Goal: Navigation & Orientation: Find specific page/section

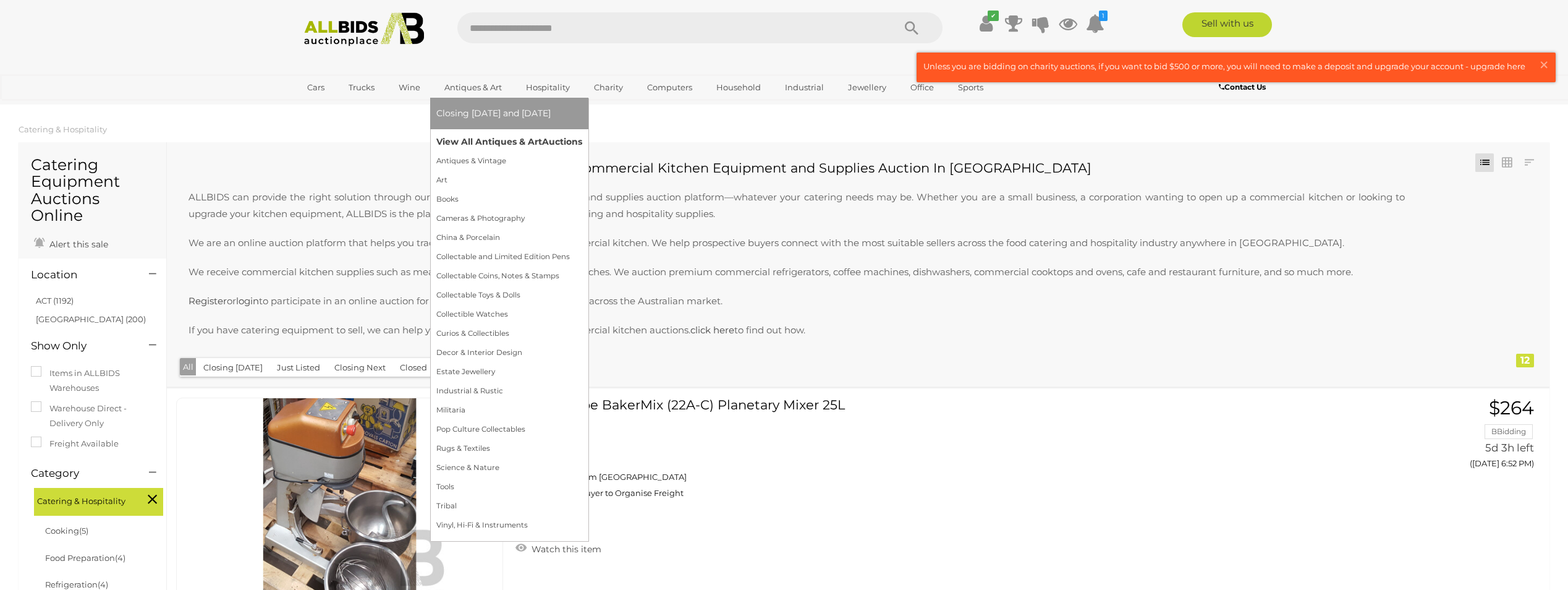
click at [496, 140] on link "View All Antiques & Art Auctions" at bounding box center [509, 142] width 146 height 19
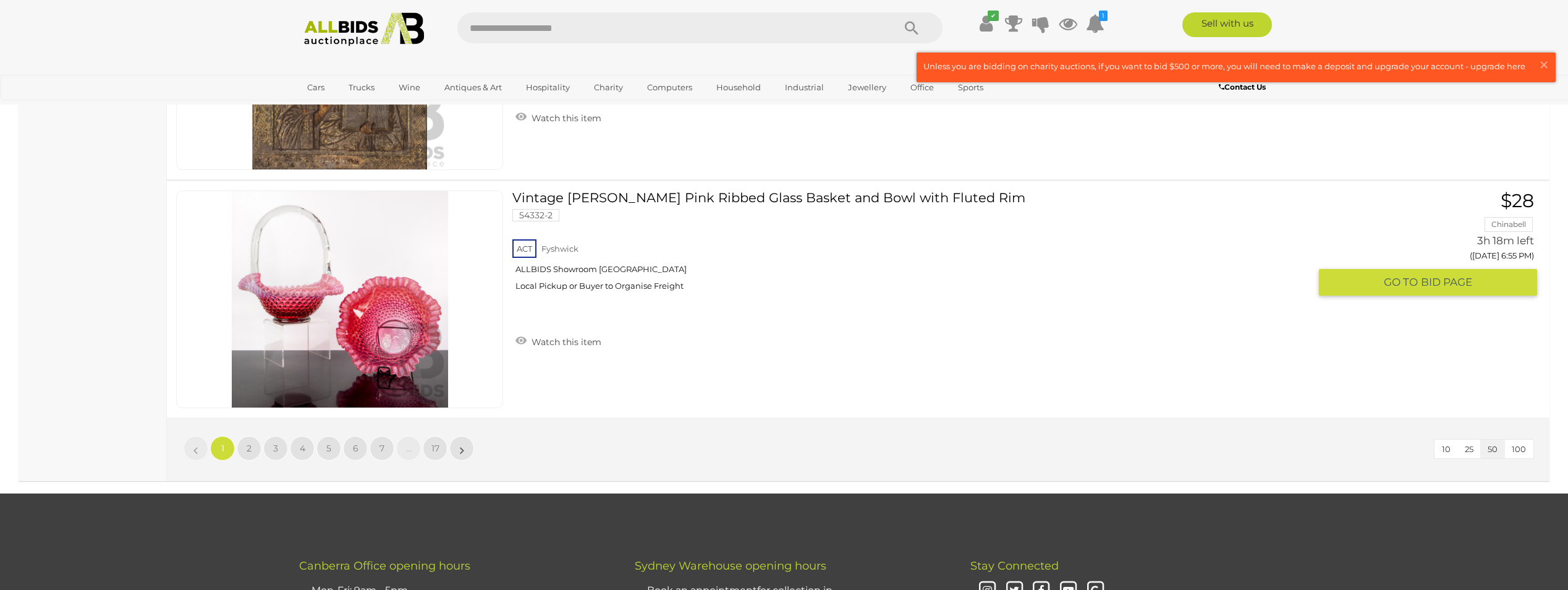
scroll to position [11810, 0]
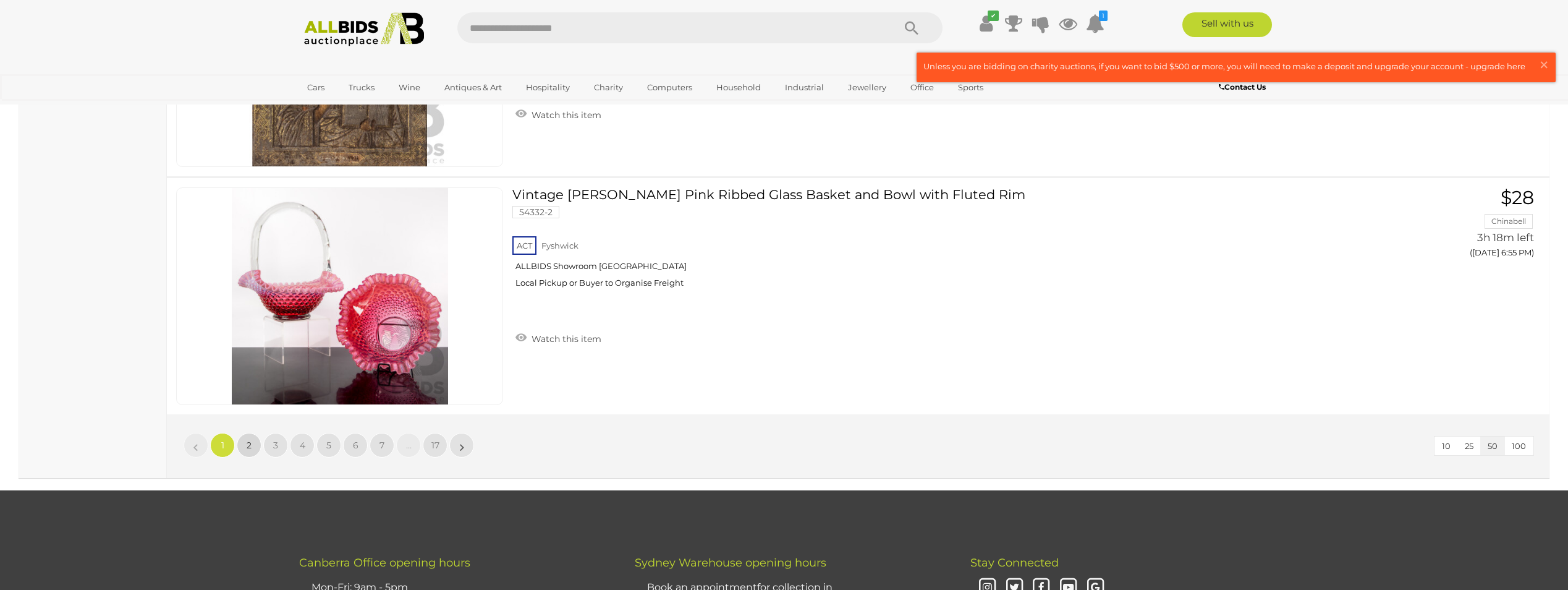
click at [248, 447] on span "2" at bounding box center [249, 446] width 5 height 11
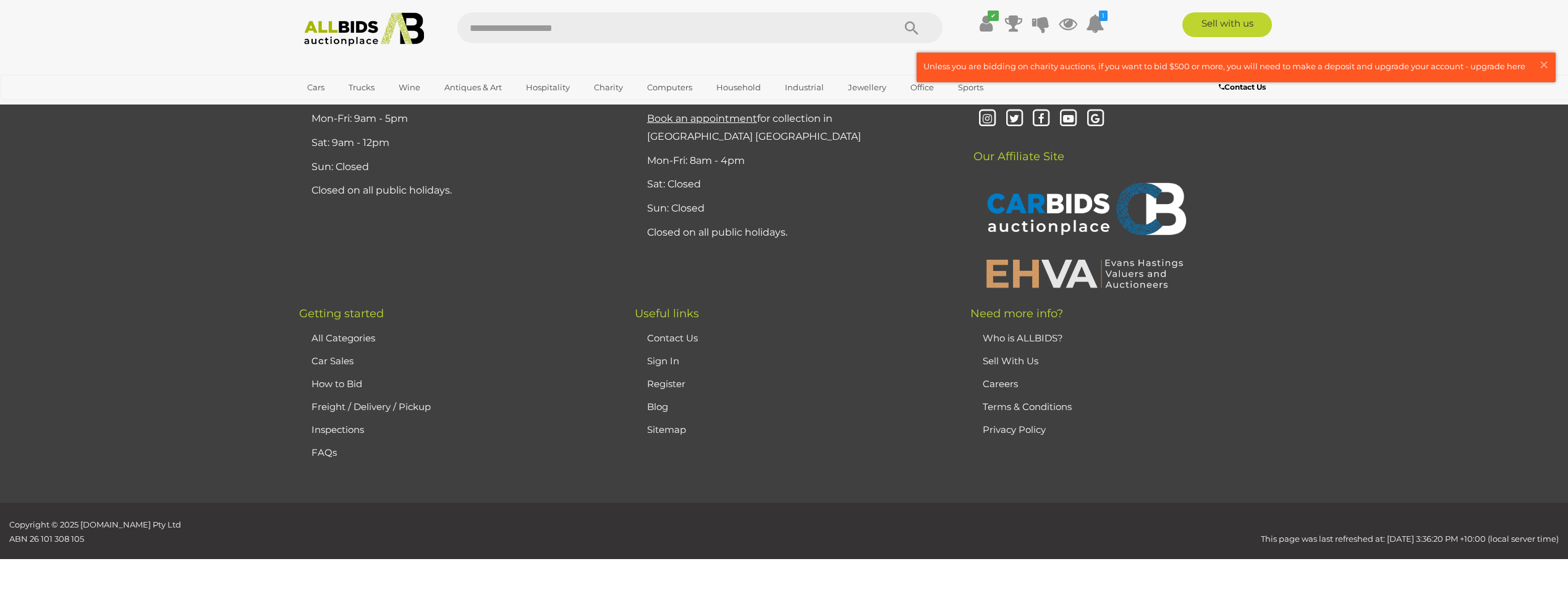
scroll to position [198, 0]
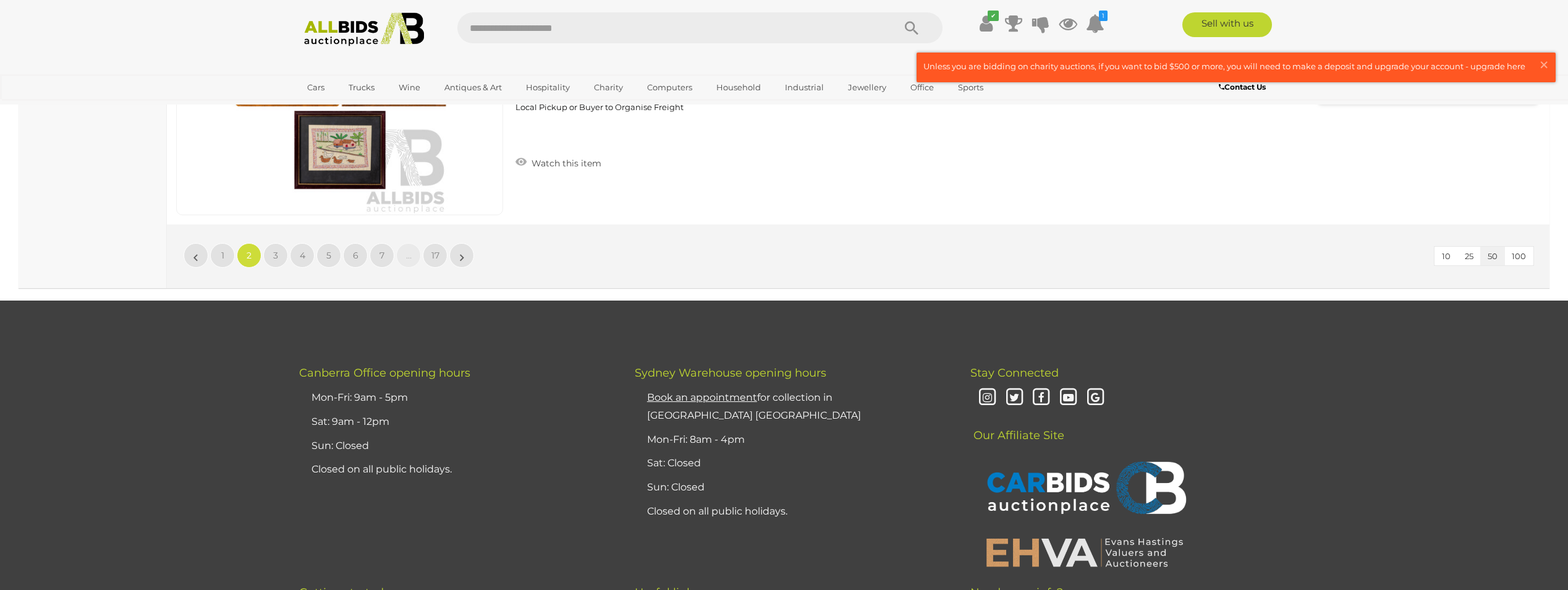
scroll to position [12008, 0]
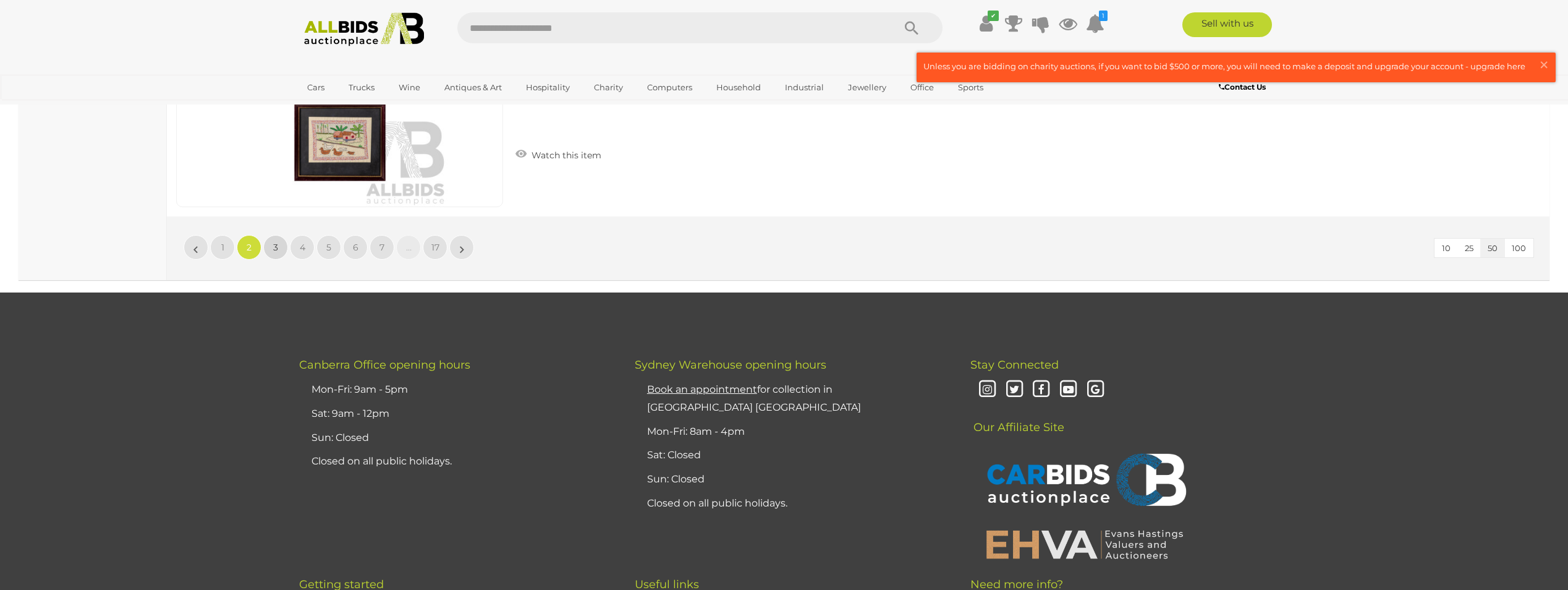
click at [278, 246] on link "3" at bounding box center [276, 247] width 25 height 25
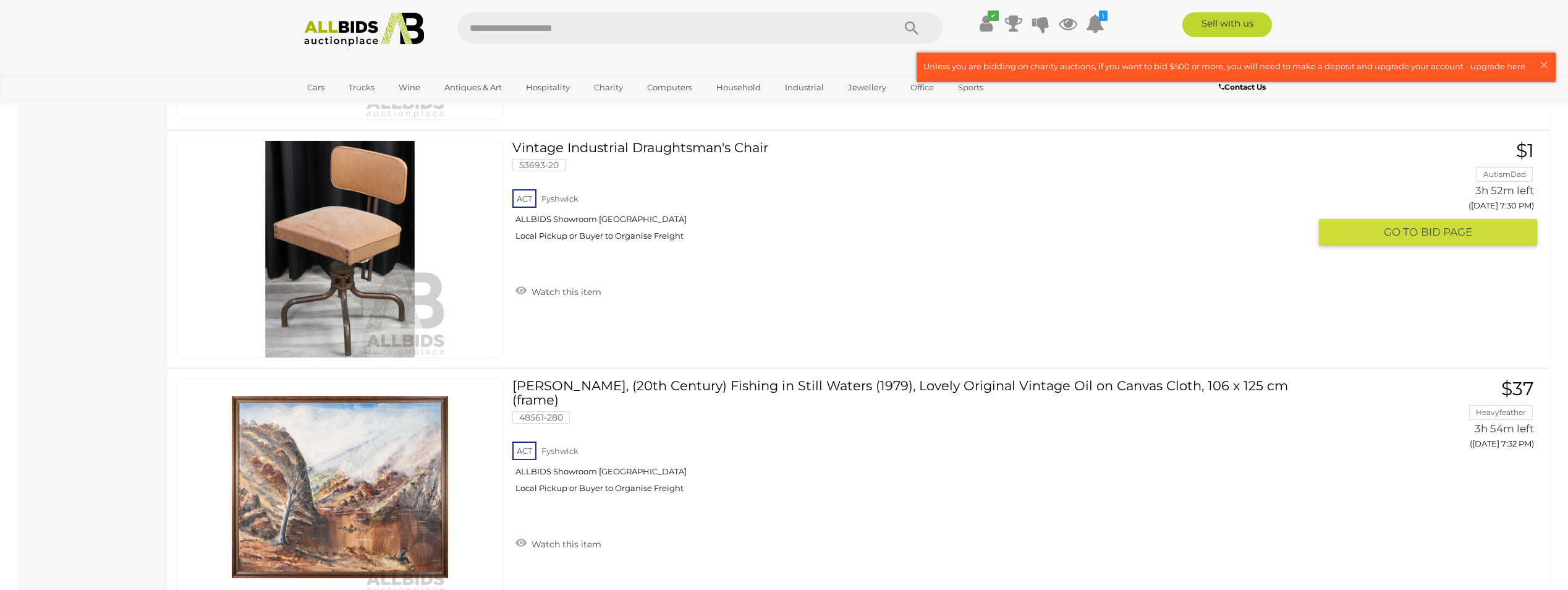
scroll to position [11946, 0]
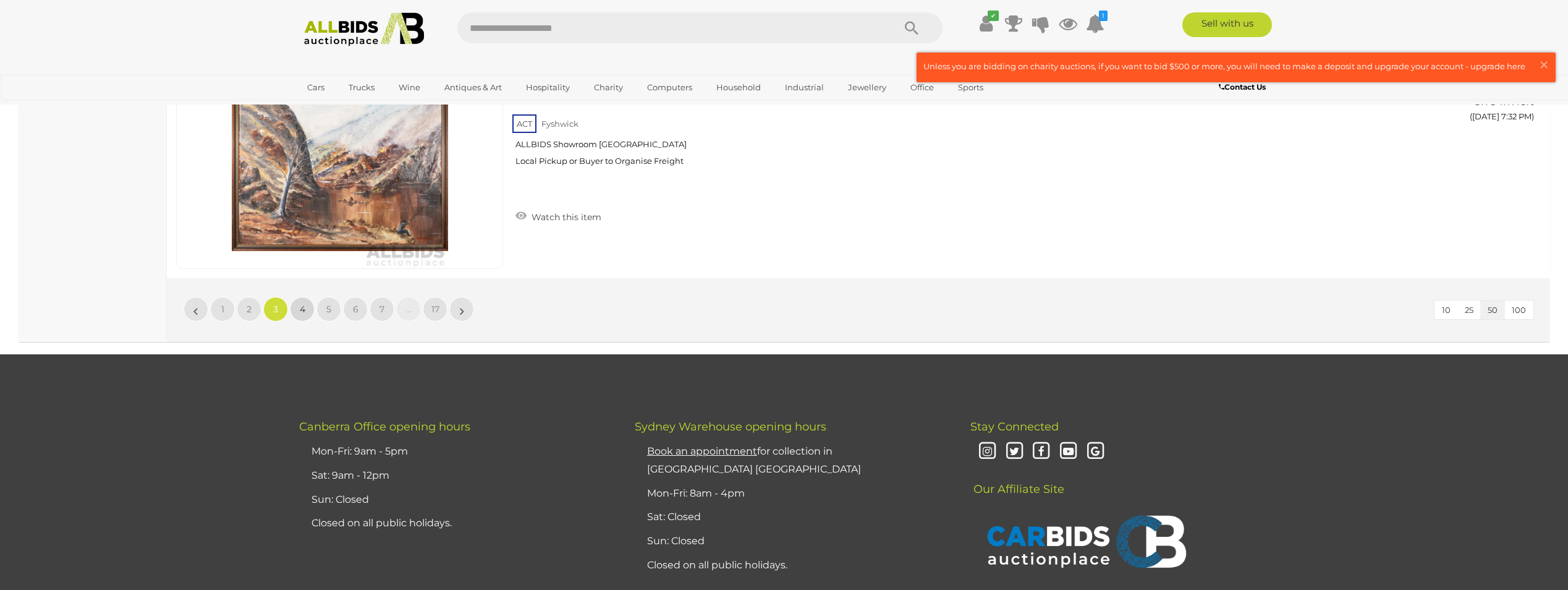
click at [302, 307] on span "4" at bounding box center [302, 309] width 6 height 11
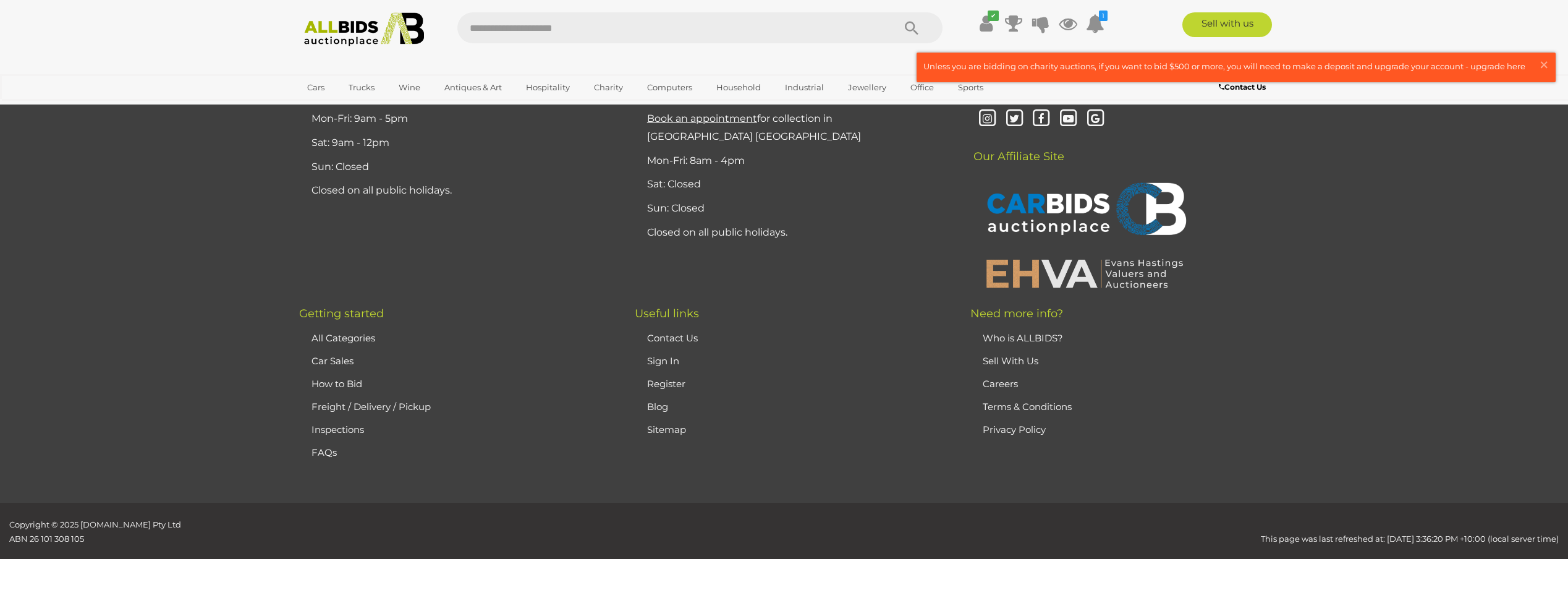
scroll to position [198, 0]
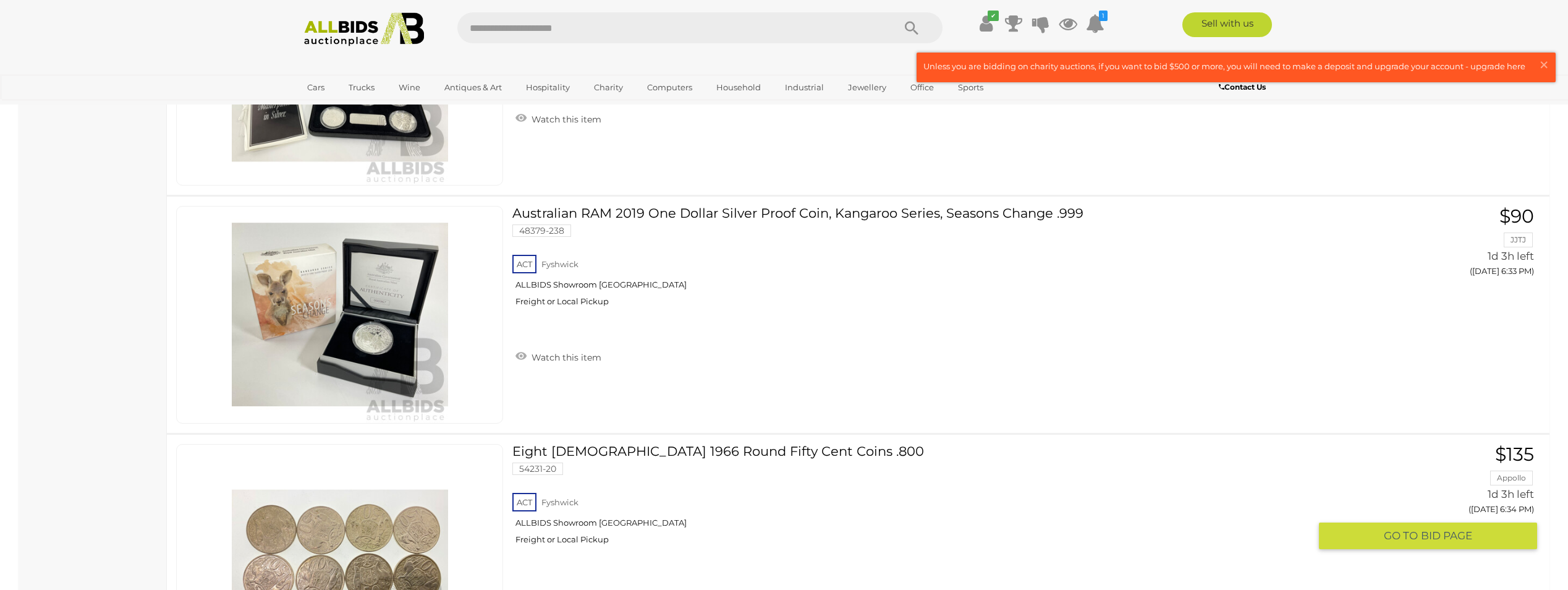
scroll to position [7370, 0]
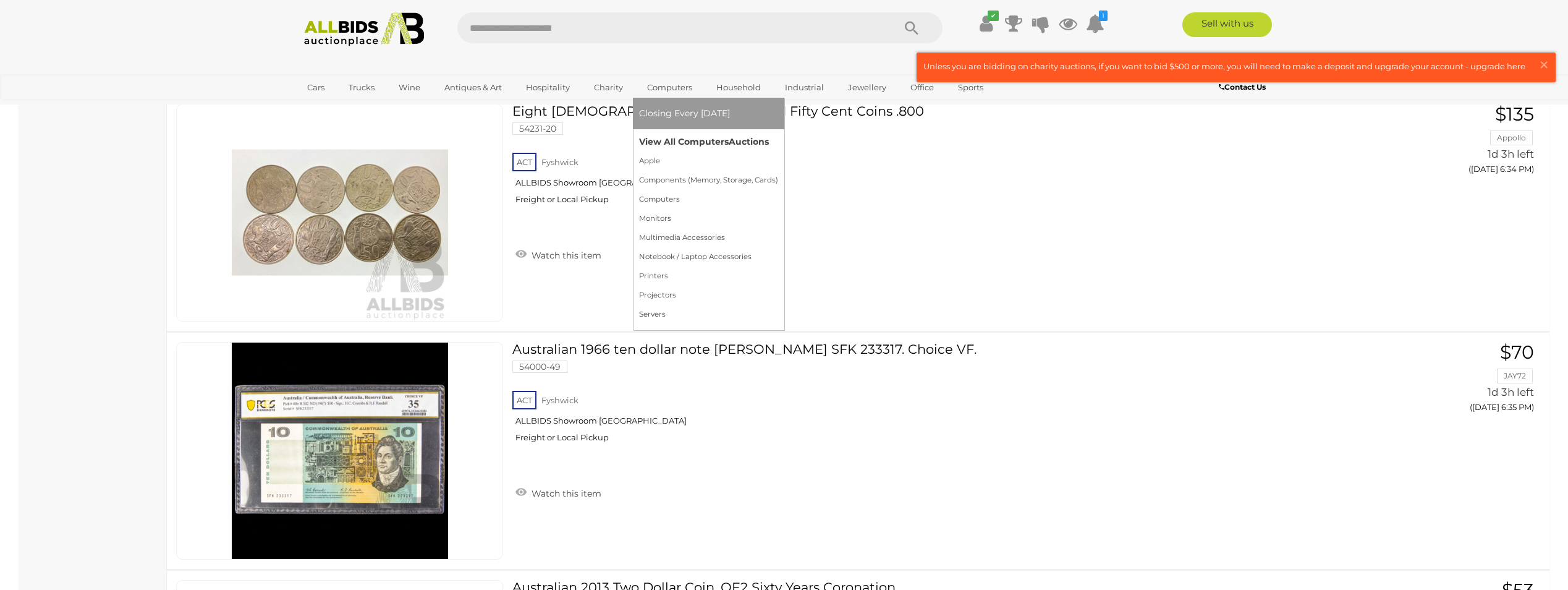
click at [683, 141] on link "View All Computers Auctions" at bounding box center [709, 142] width 139 height 19
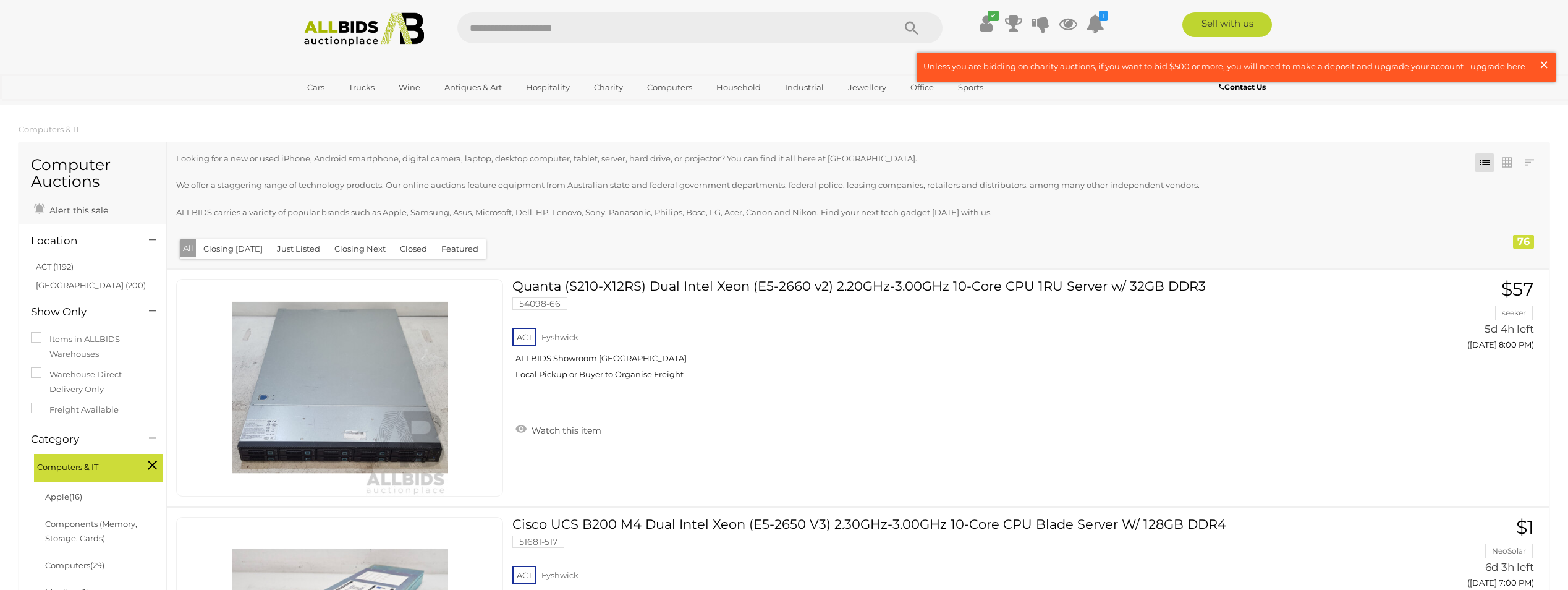
click at [1547, 64] on span "×" at bounding box center [1544, 65] width 11 height 24
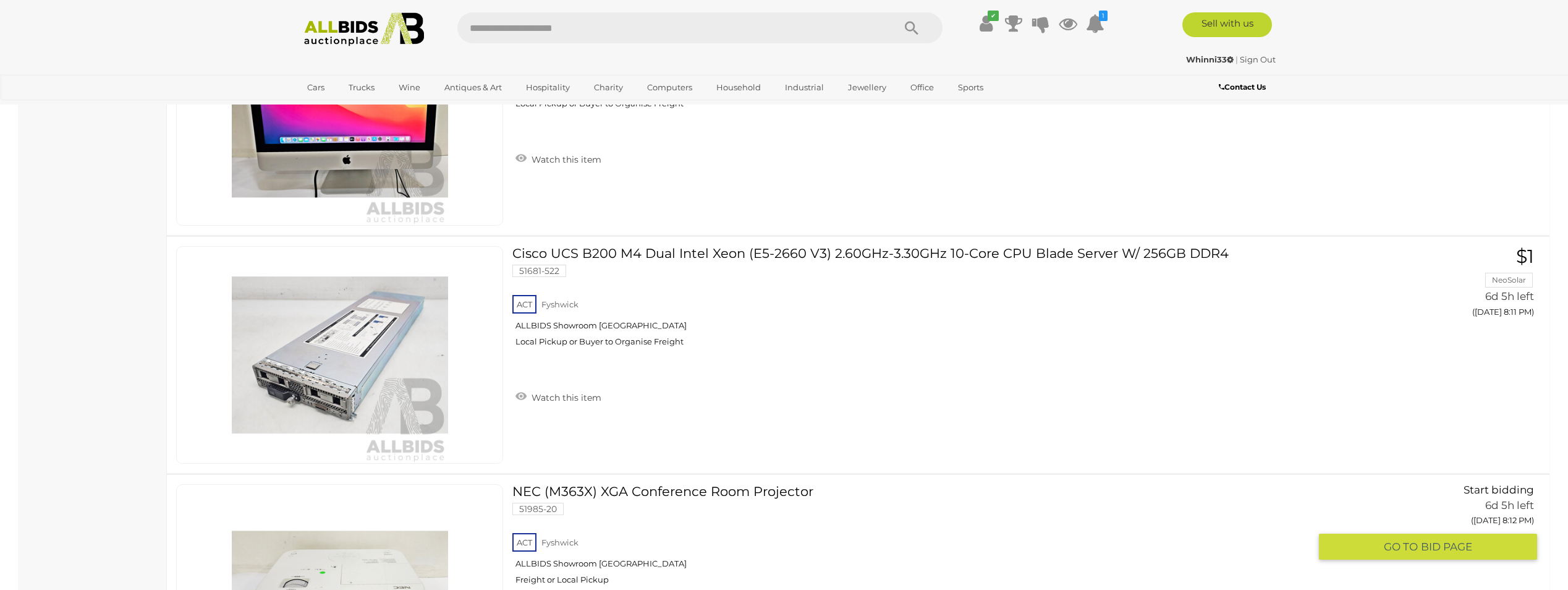
scroll to position [10512, 0]
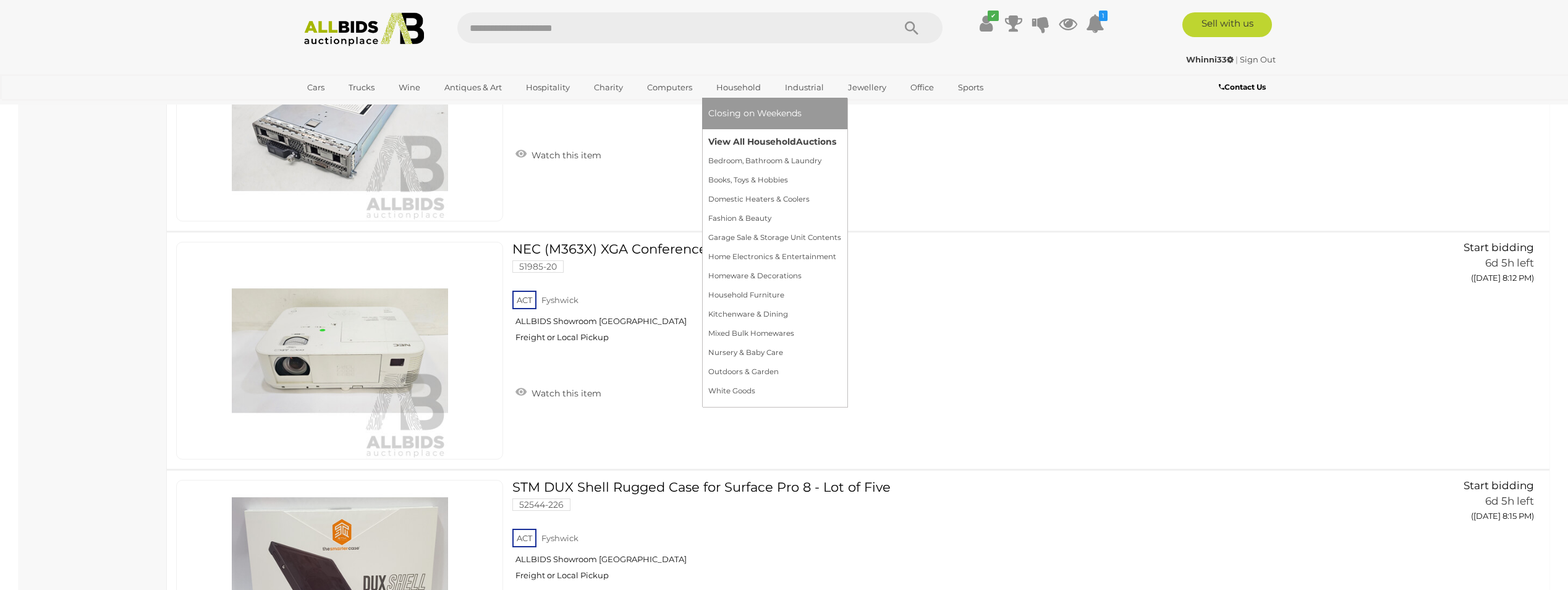
click at [749, 144] on link "View All Household Auctions" at bounding box center [775, 142] width 133 height 19
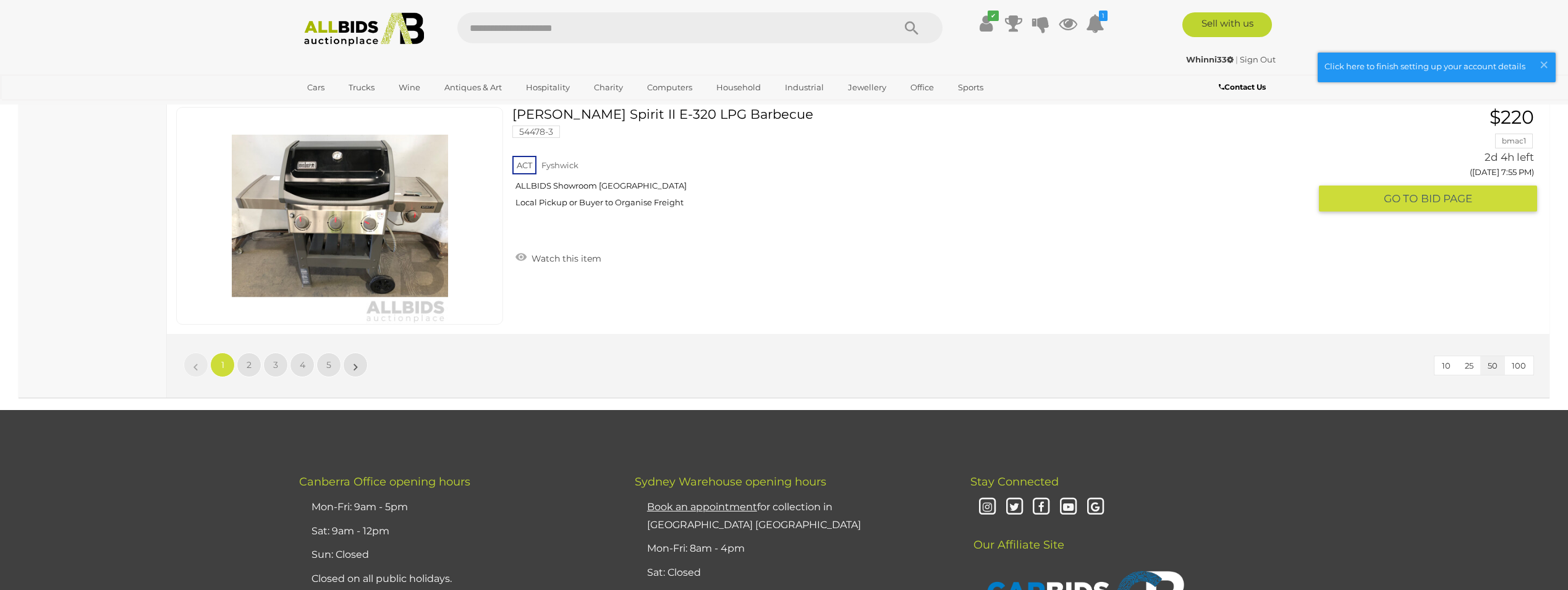
scroll to position [11995, 0]
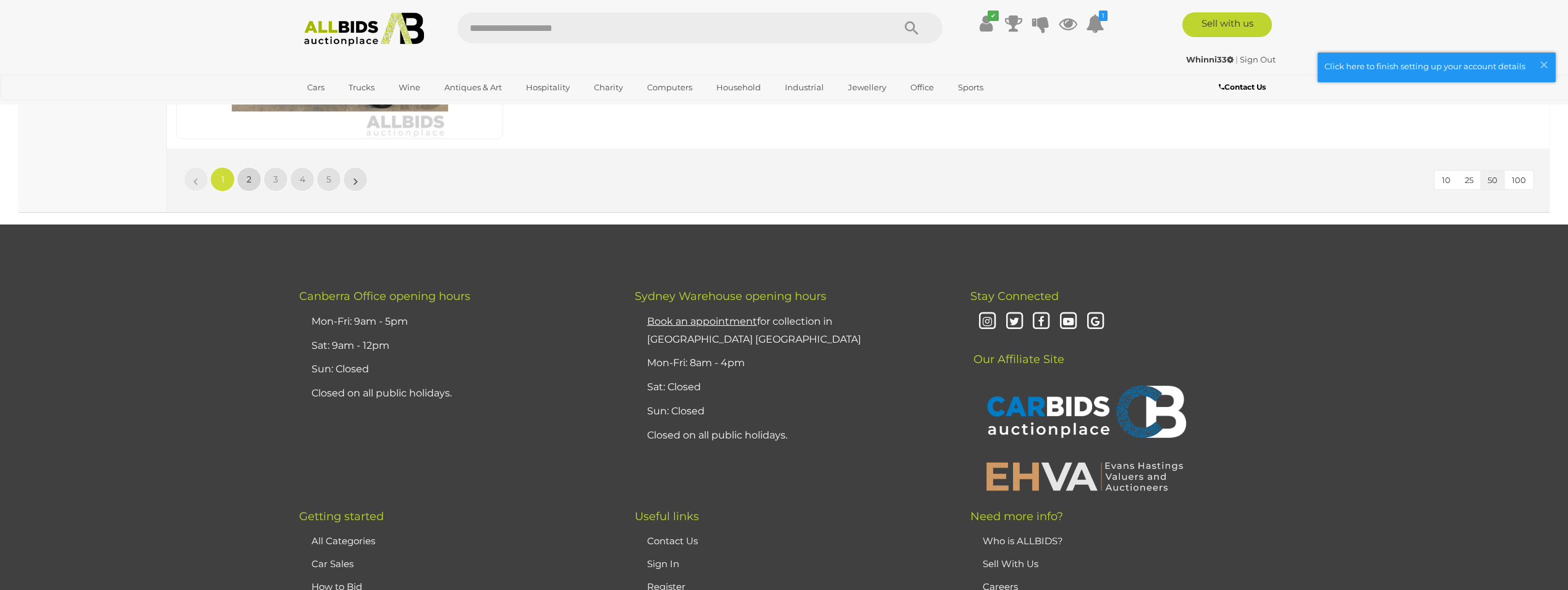
click at [253, 185] on link "2" at bounding box center [249, 179] width 25 height 25
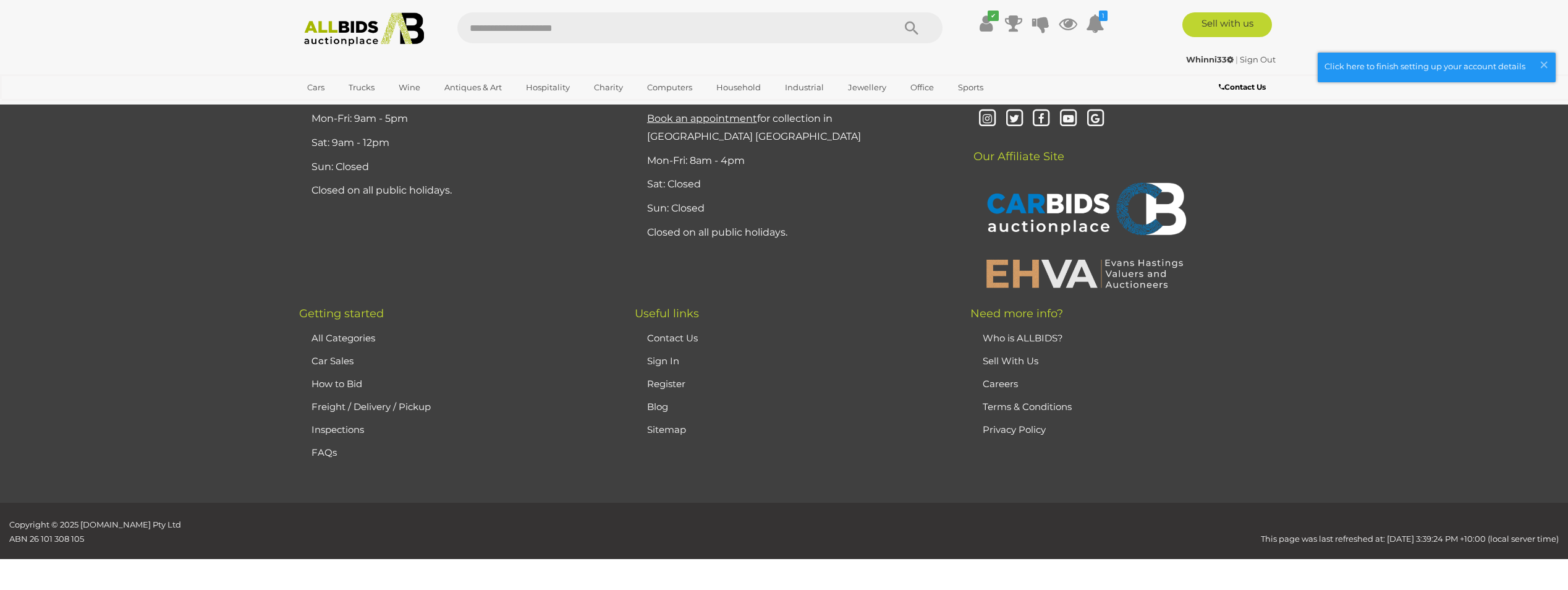
scroll to position [117, 0]
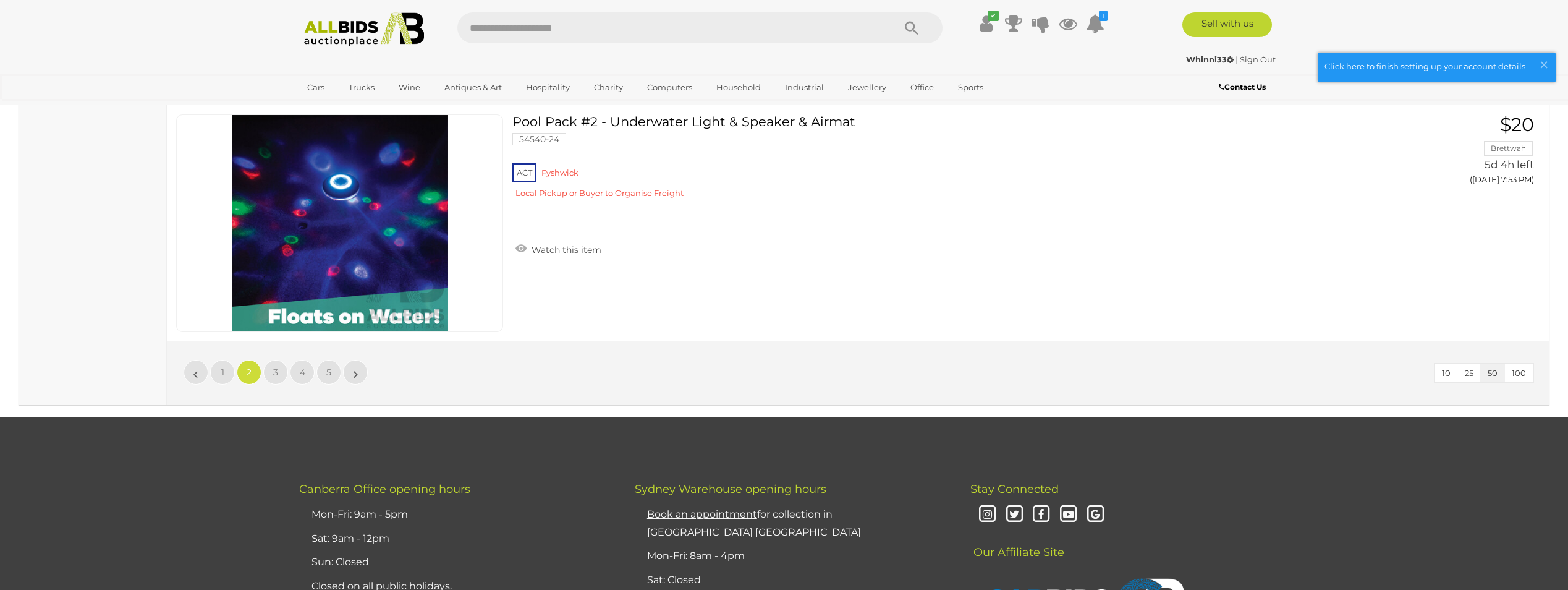
scroll to position [11804, 0]
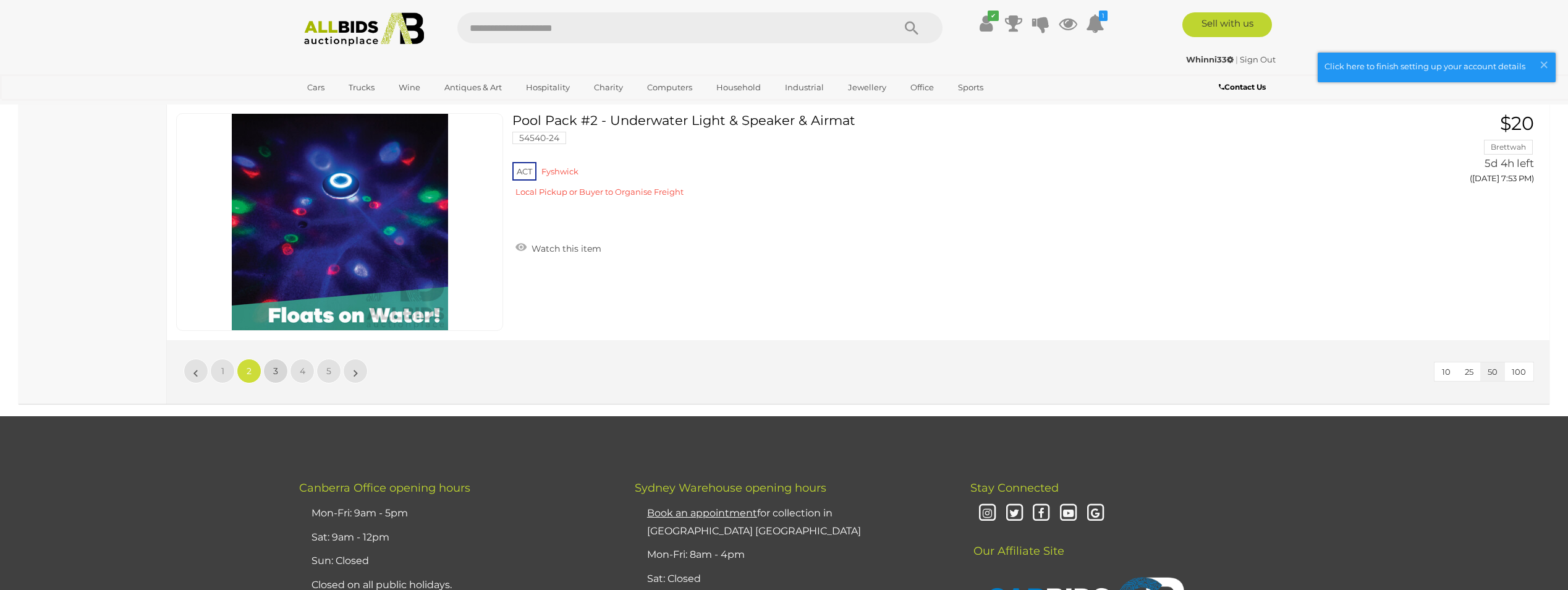
click at [277, 374] on span "3" at bounding box center [276, 371] width 5 height 11
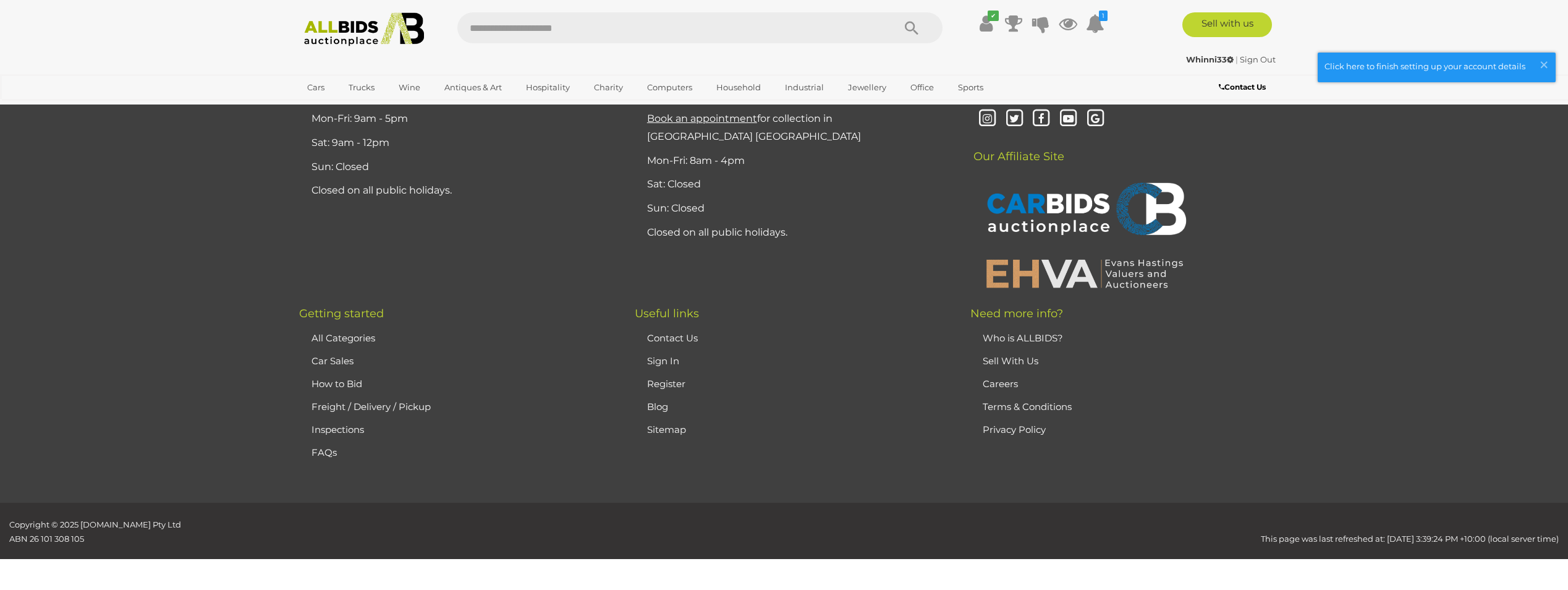
scroll to position [117, 0]
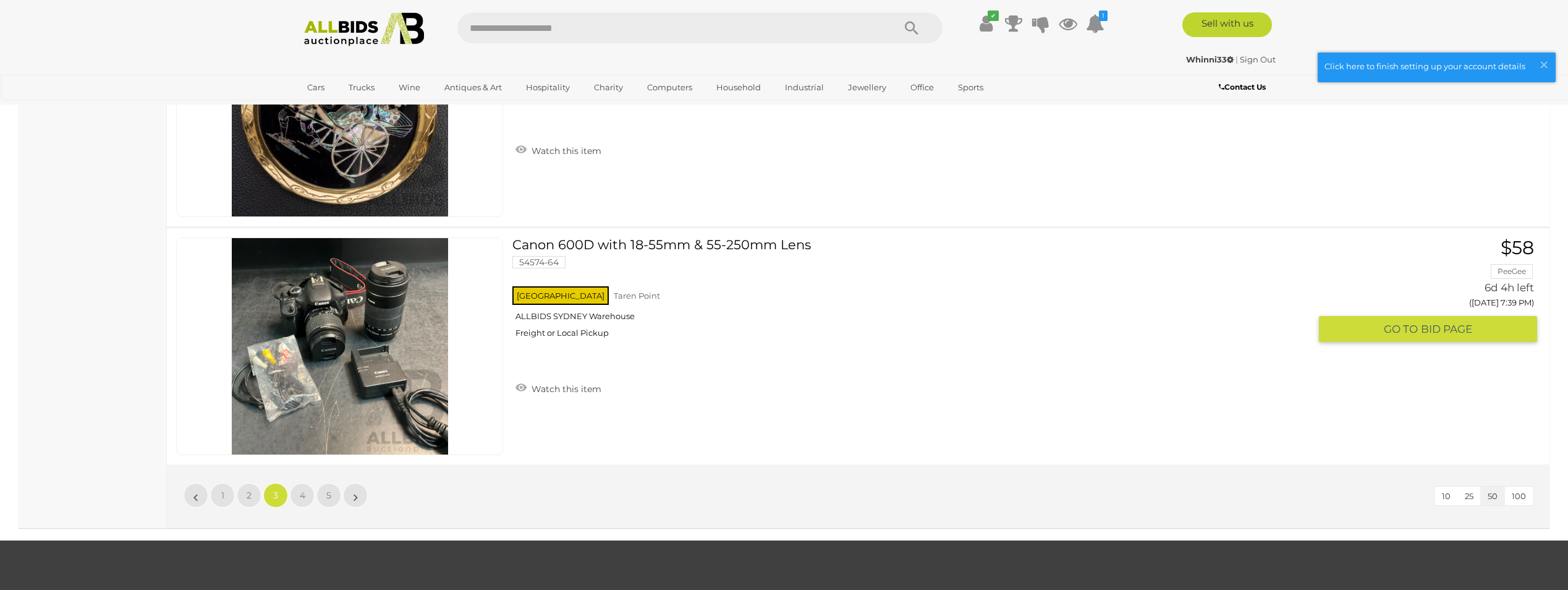
scroll to position [11680, 0]
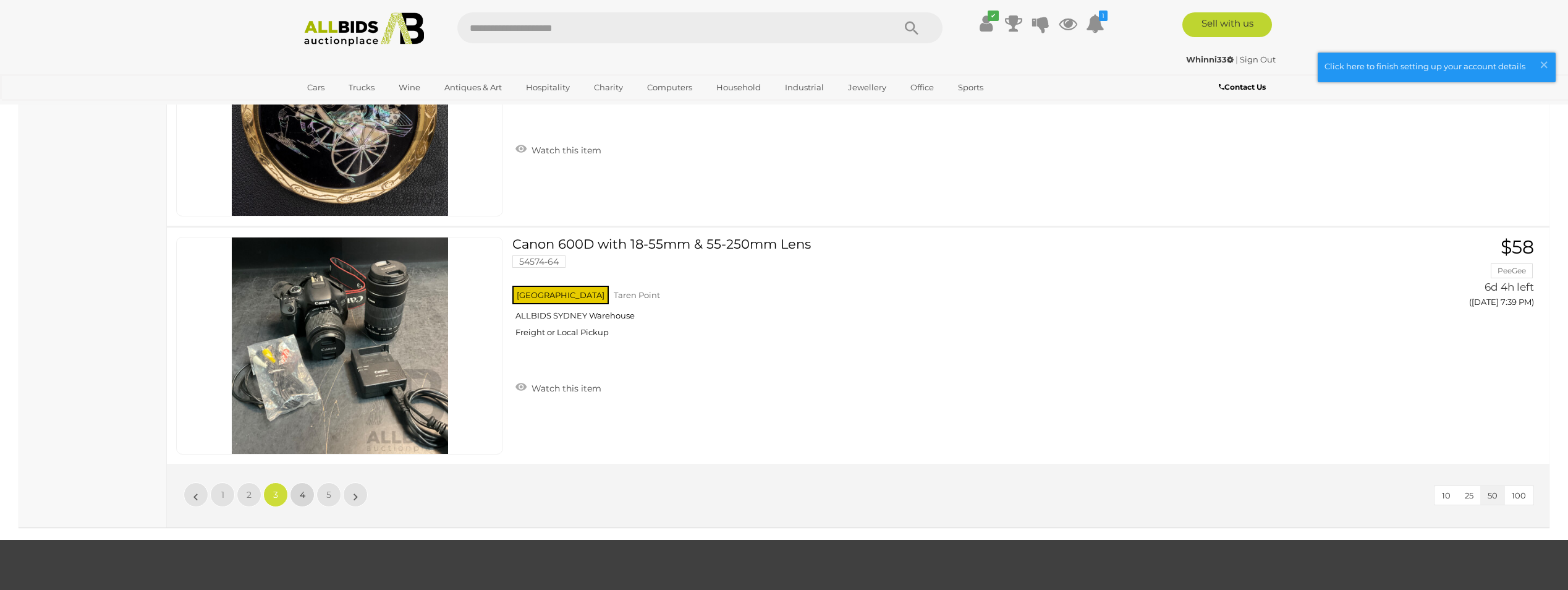
click at [298, 482] on link "4" at bounding box center [302, 494] width 25 height 25
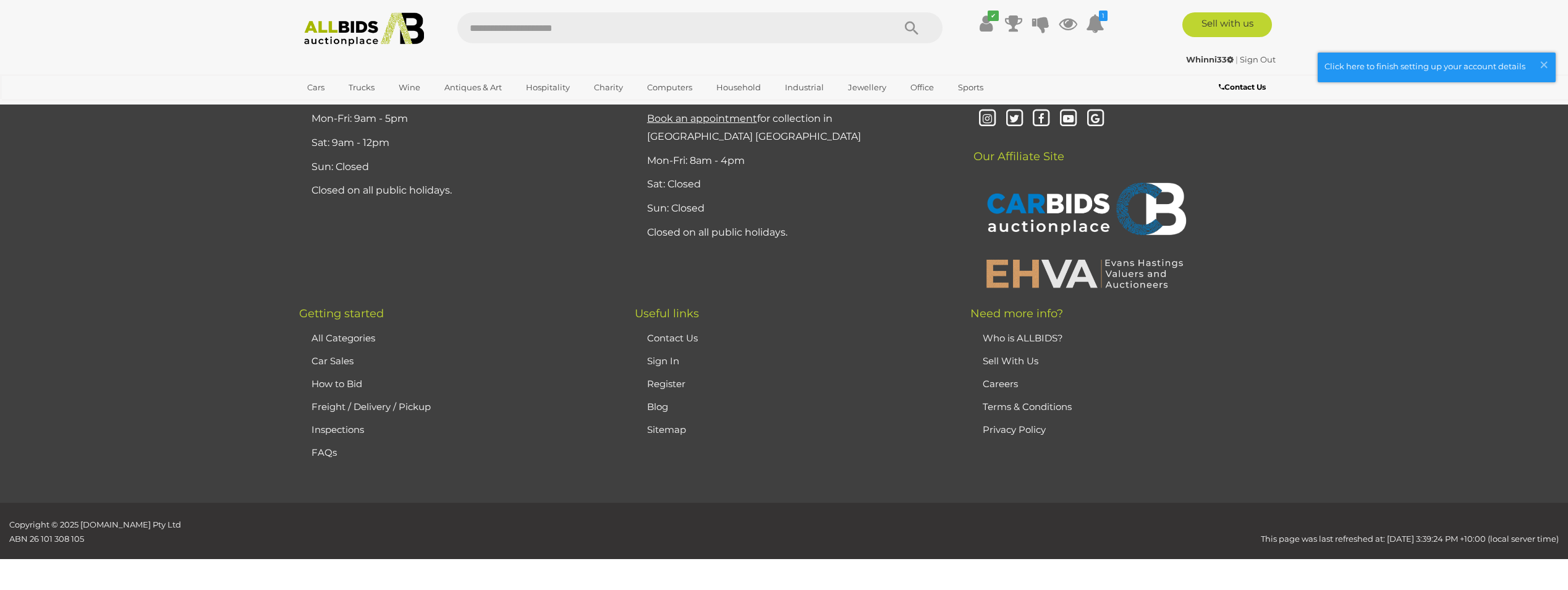
scroll to position [117, 0]
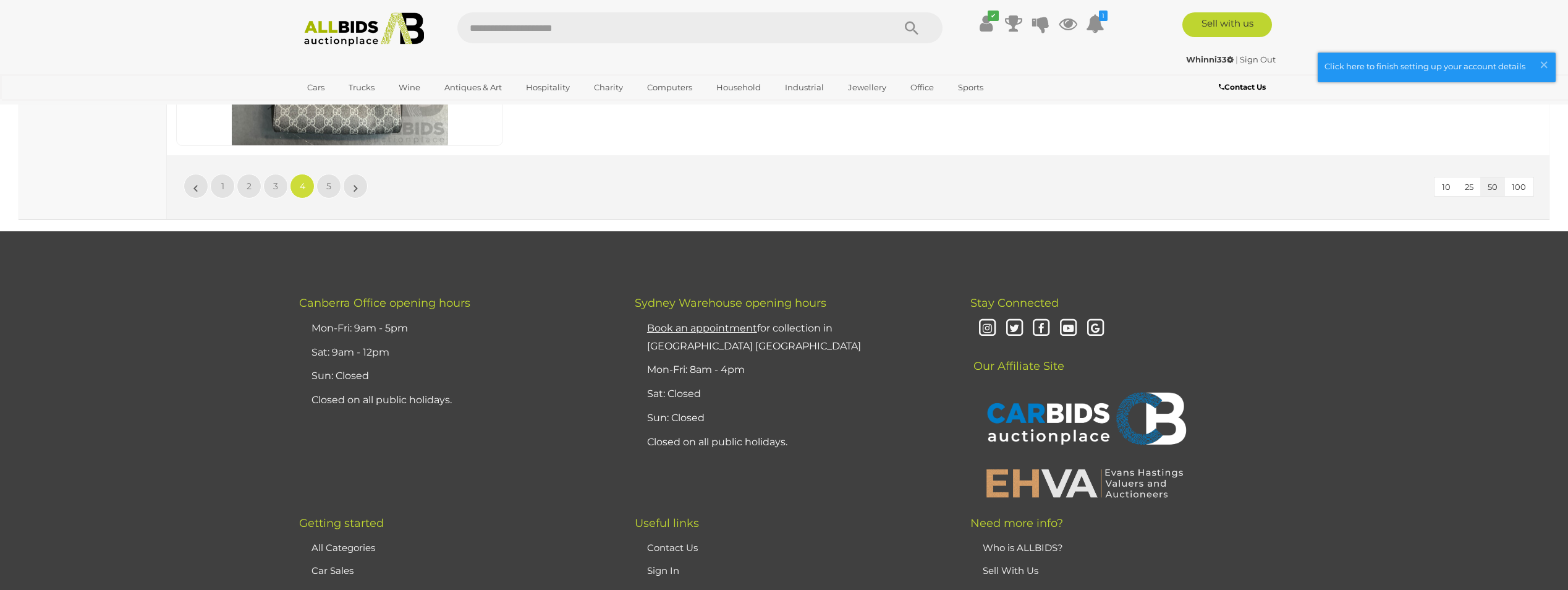
scroll to position [11989, 0]
click at [331, 191] on link "5" at bounding box center [329, 185] width 25 height 25
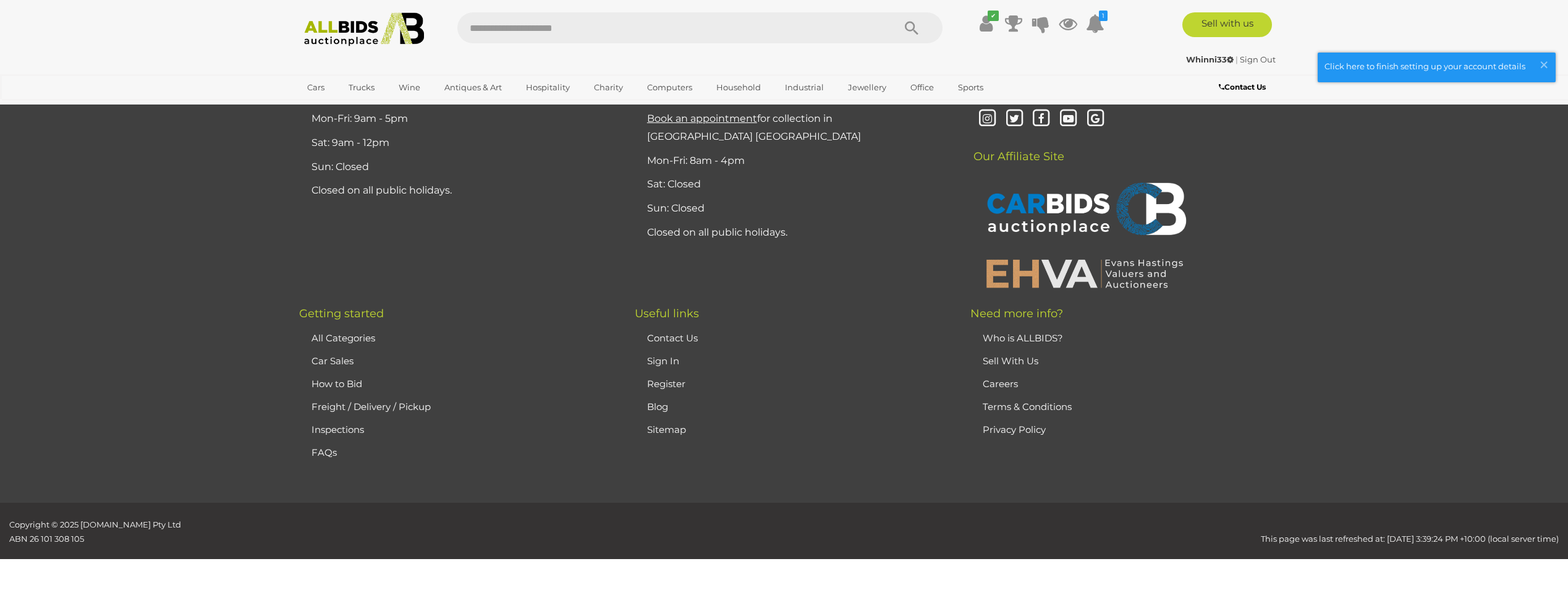
scroll to position [117, 0]
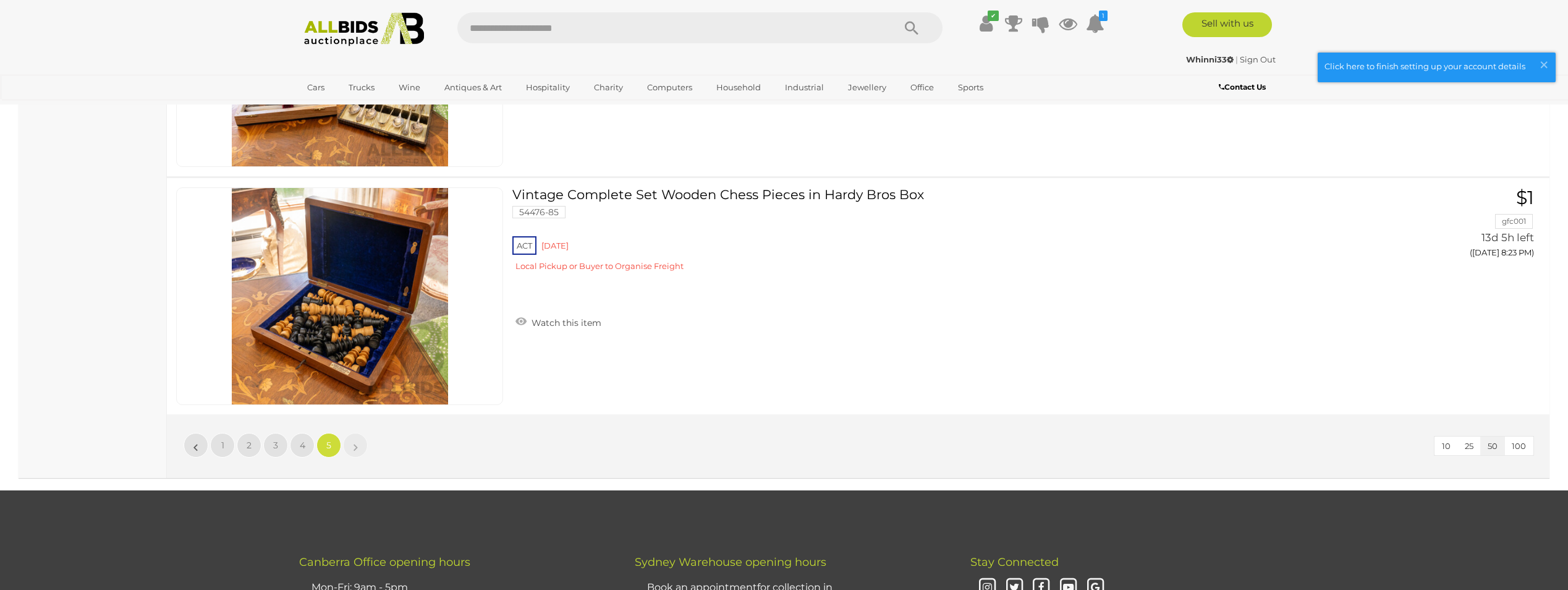
scroll to position [1725, 0]
